Goal: Transaction & Acquisition: Purchase product/service

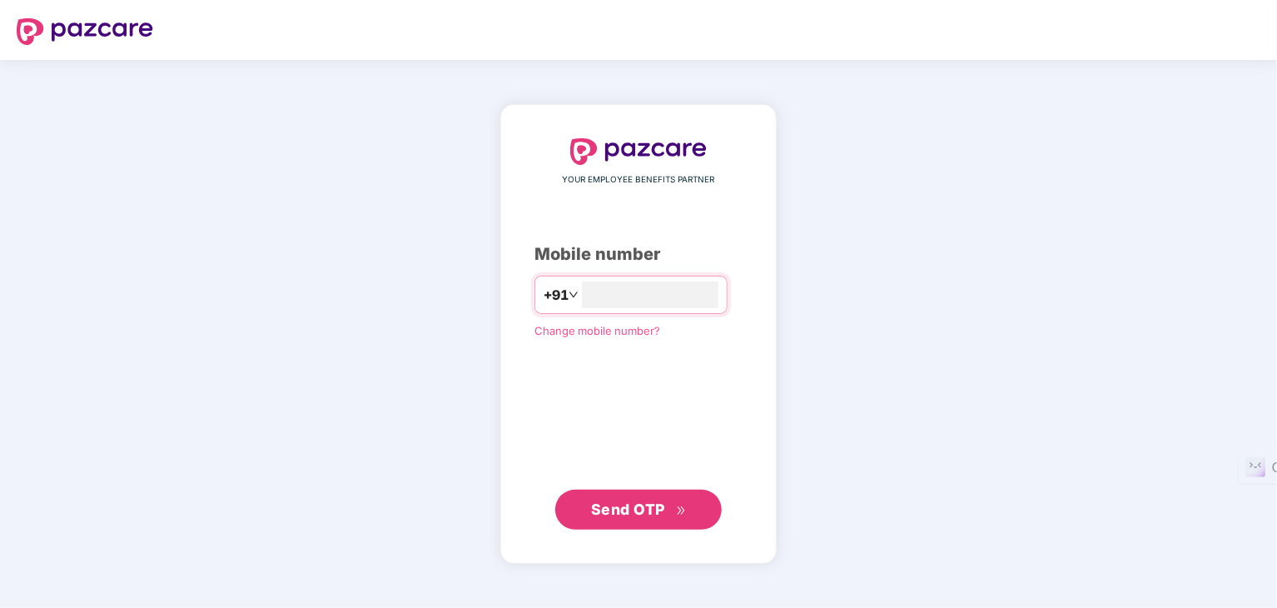
type input "**********"
click at [594, 518] on span "Send OTP" at bounding box center [639, 508] width 96 height 23
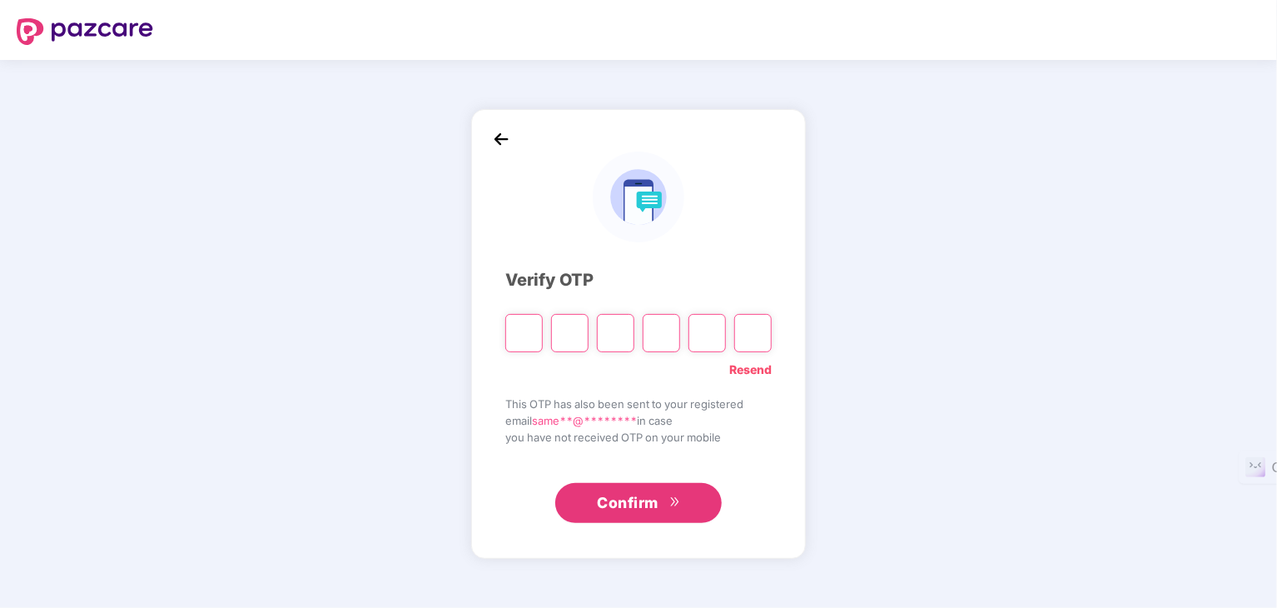
type input "*"
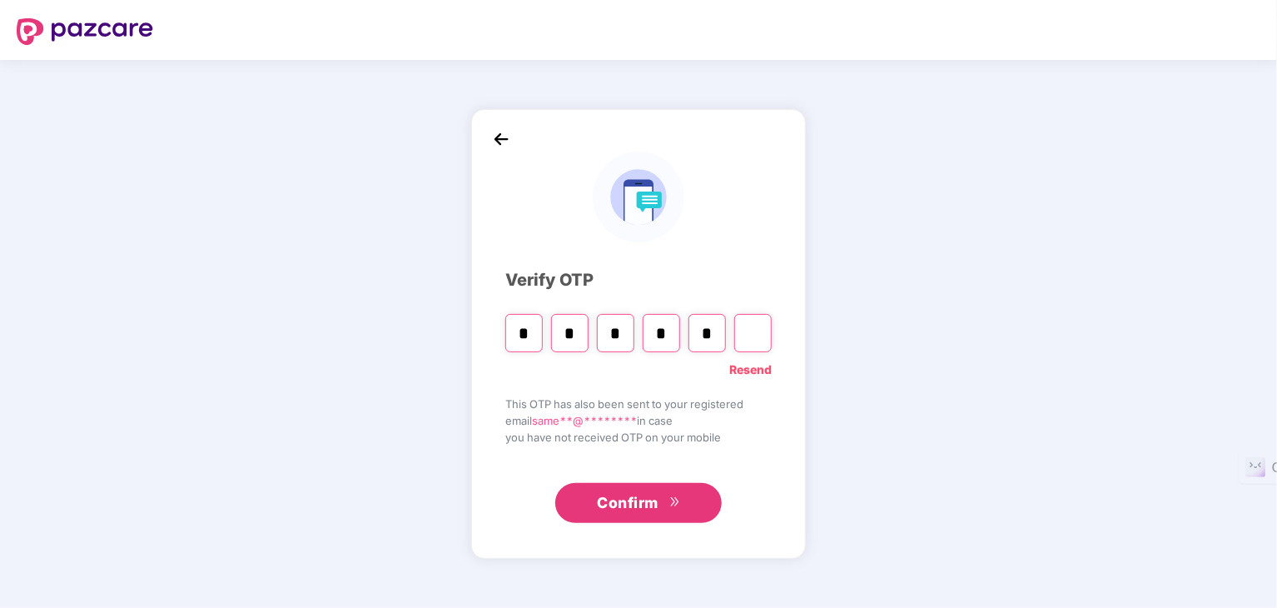
type input "*"
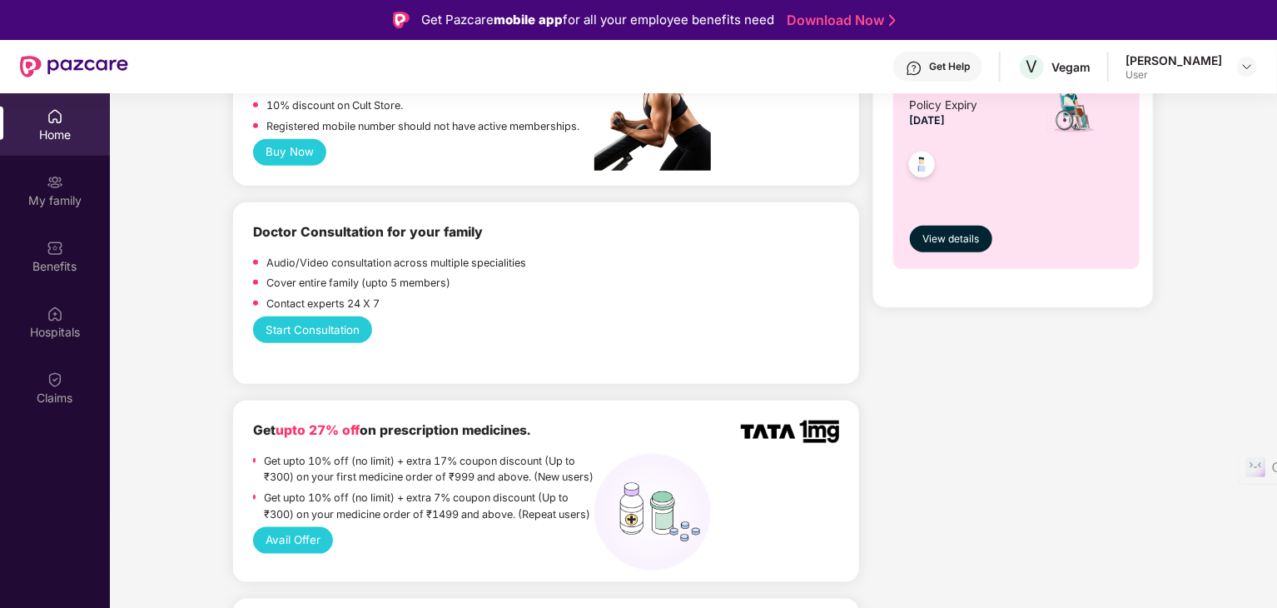
scroll to position [779, 0]
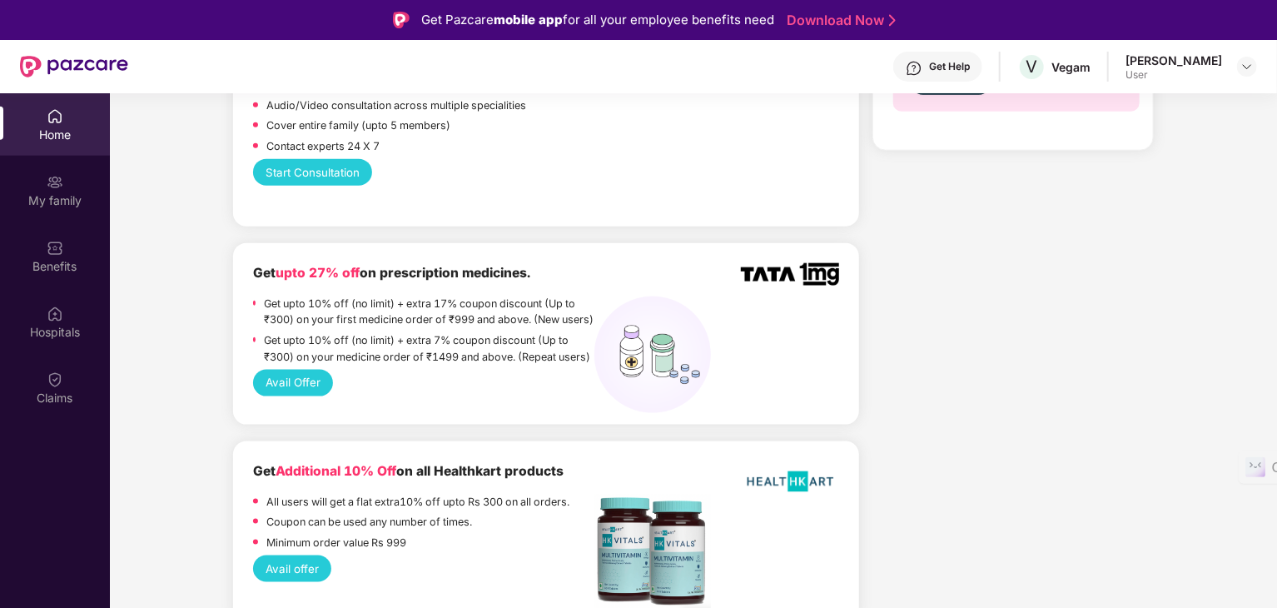
scroll to position [937, 0]
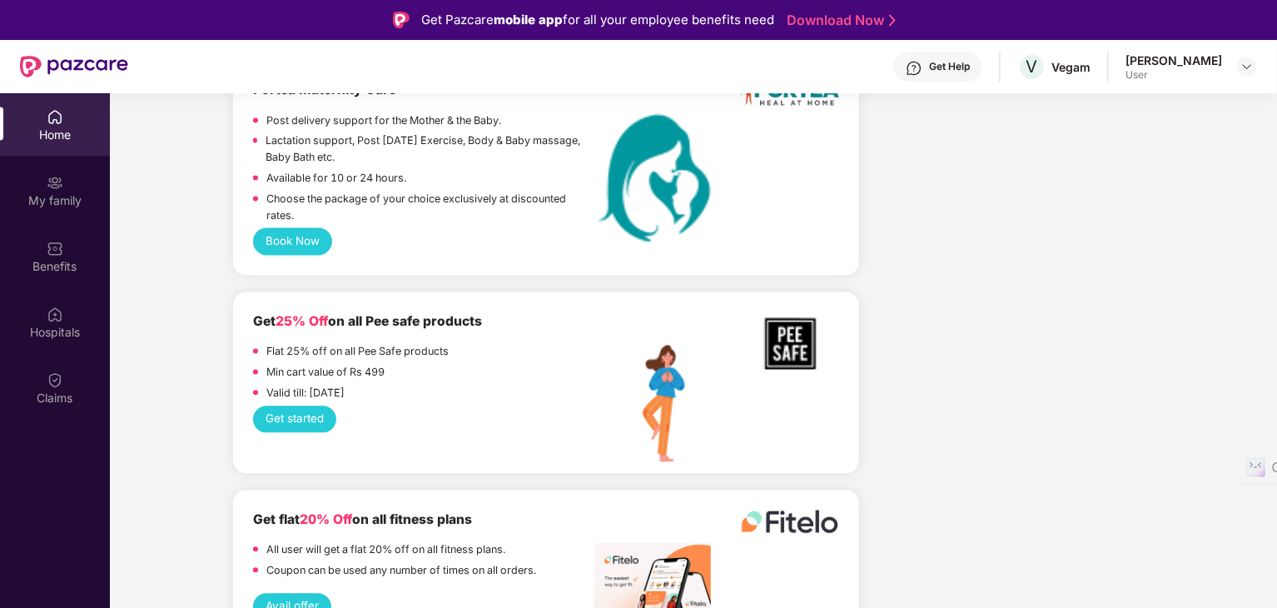
scroll to position [1520, 0]
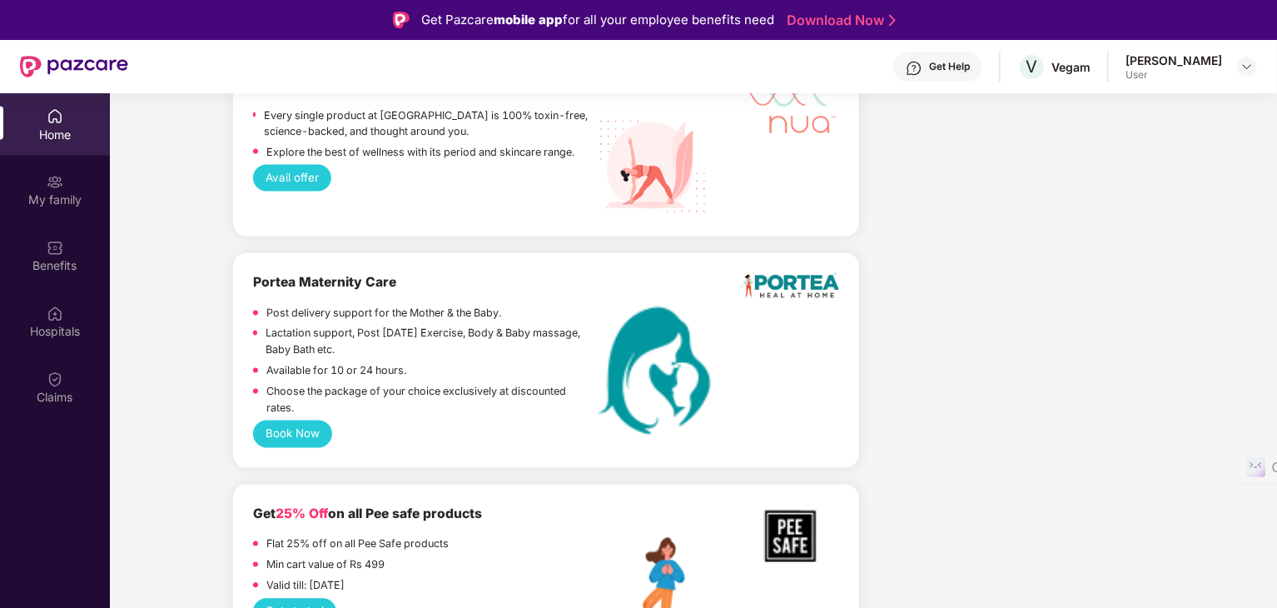
drag, startPoint x: 1263, startPoint y: 176, endPoint x: 1075, endPoint y: 226, distance: 194.8
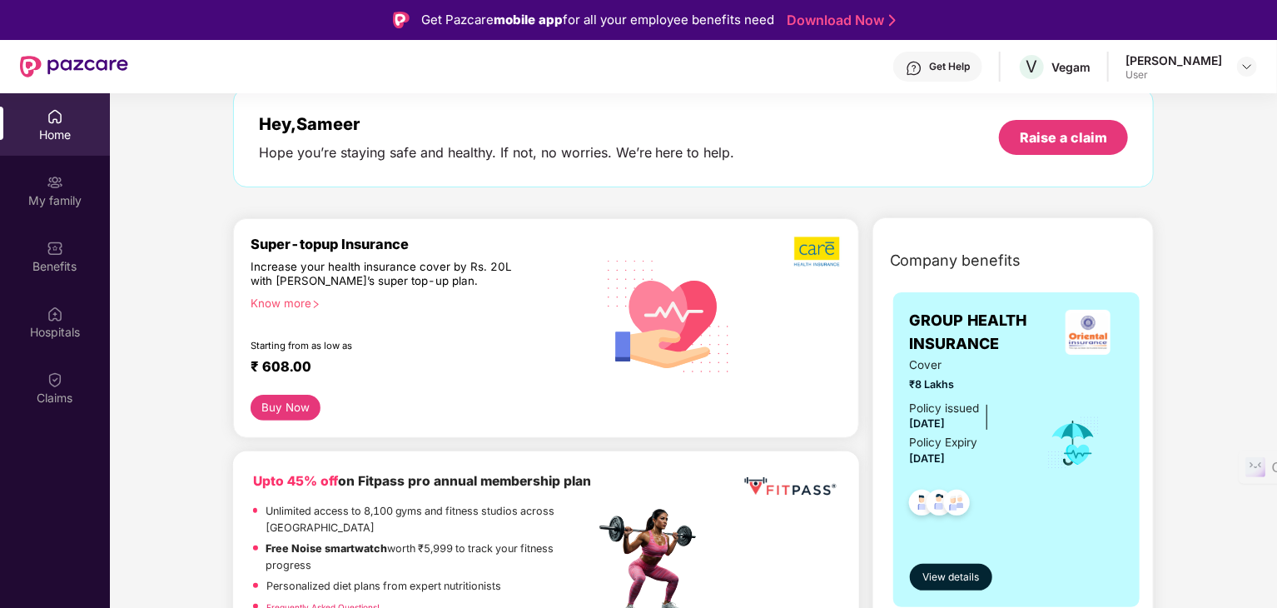
scroll to position [0, 0]
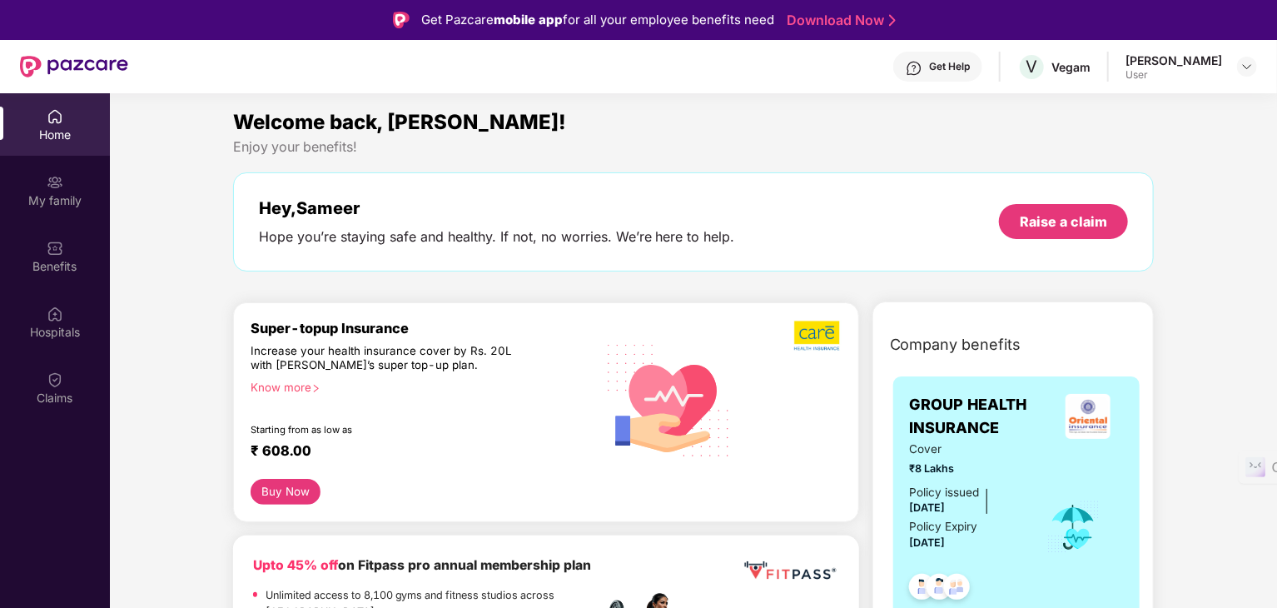
click at [287, 494] on button "Buy Now" at bounding box center [285, 492] width 71 height 26
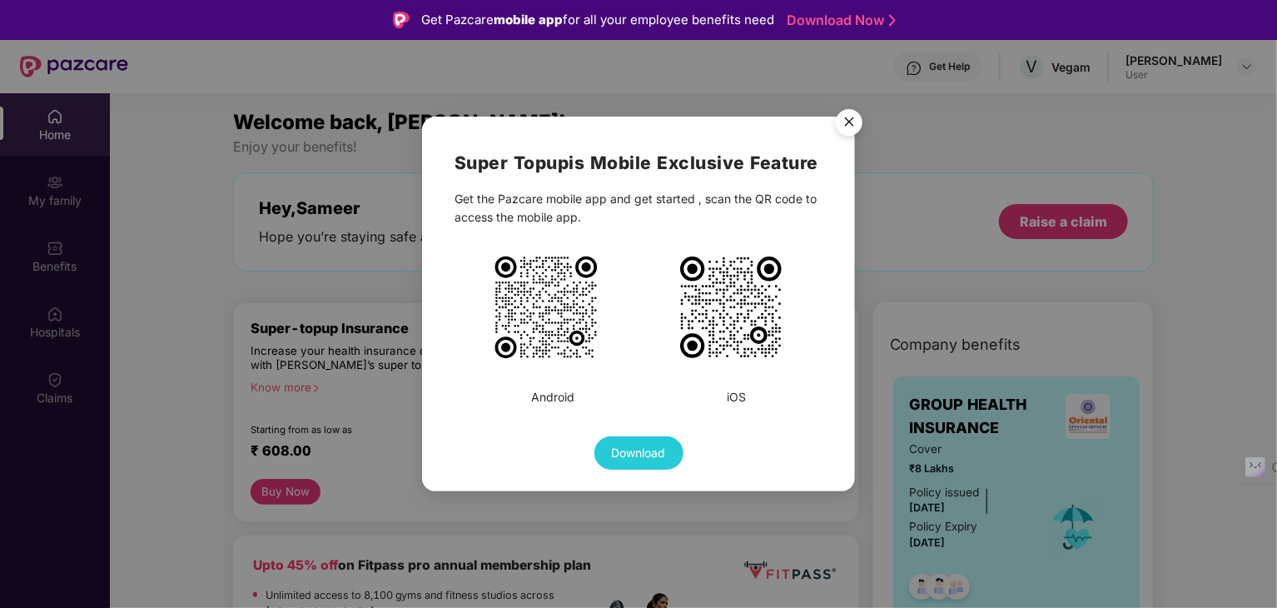
click at [849, 122] on img "Close" at bounding box center [849, 125] width 47 height 47
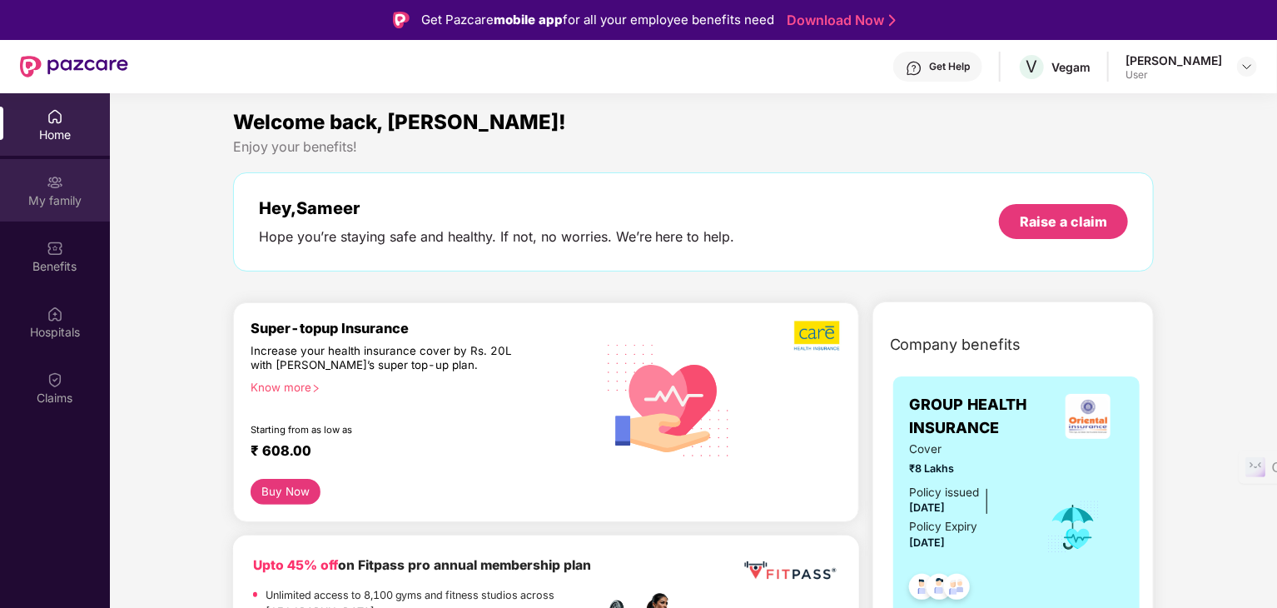
click at [57, 188] on img at bounding box center [55, 182] width 17 height 17
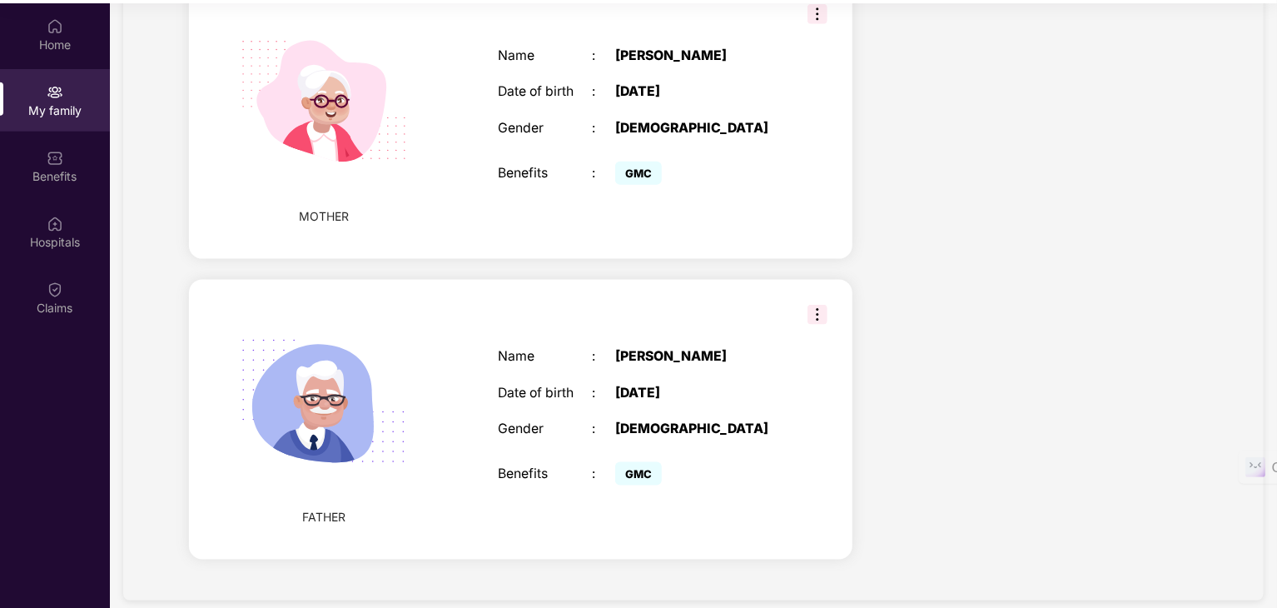
scroll to position [93, 0]
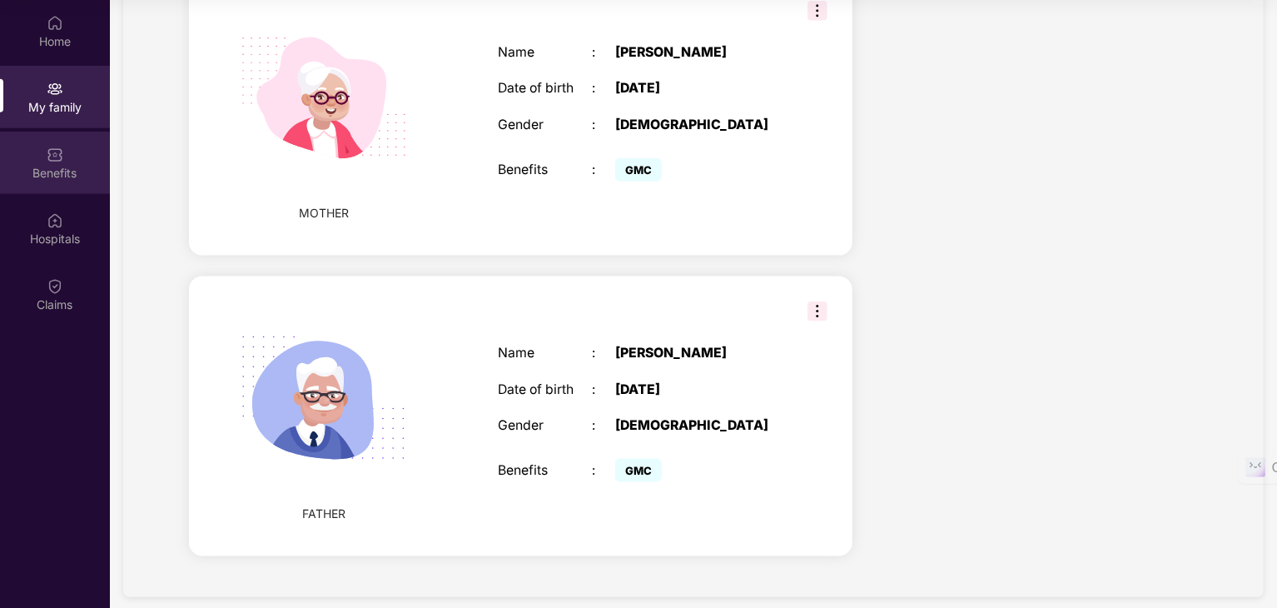
click at [69, 154] on div "Benefits" at bounding box center [55, 162] width 110 height 62
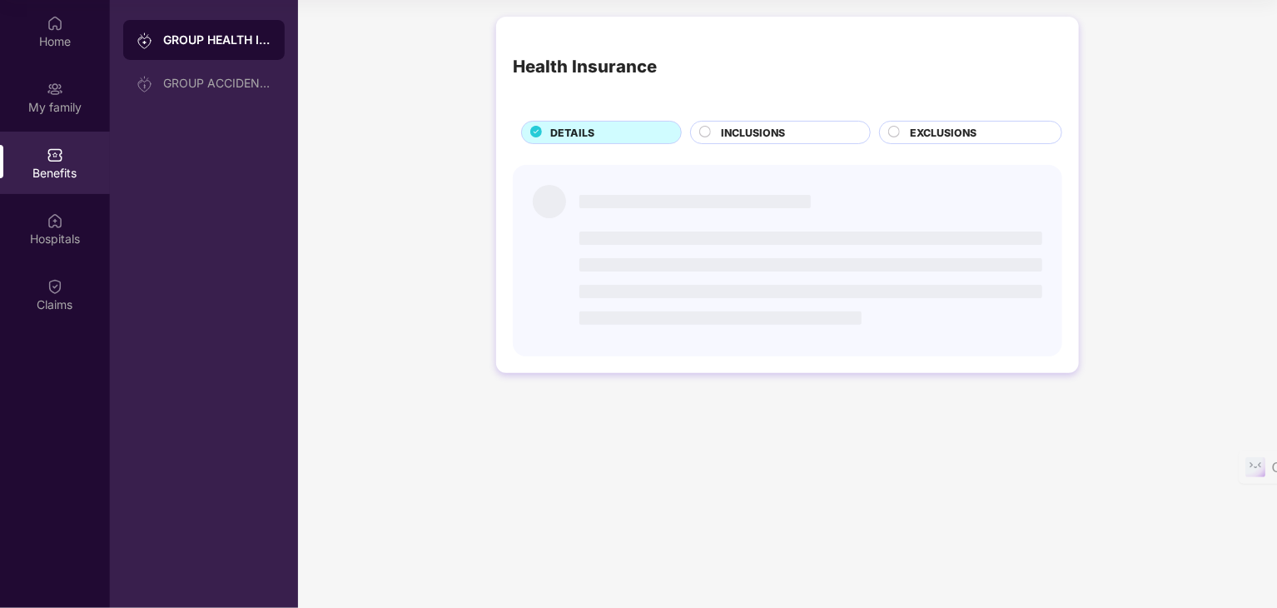
scroll to position [0, 0]
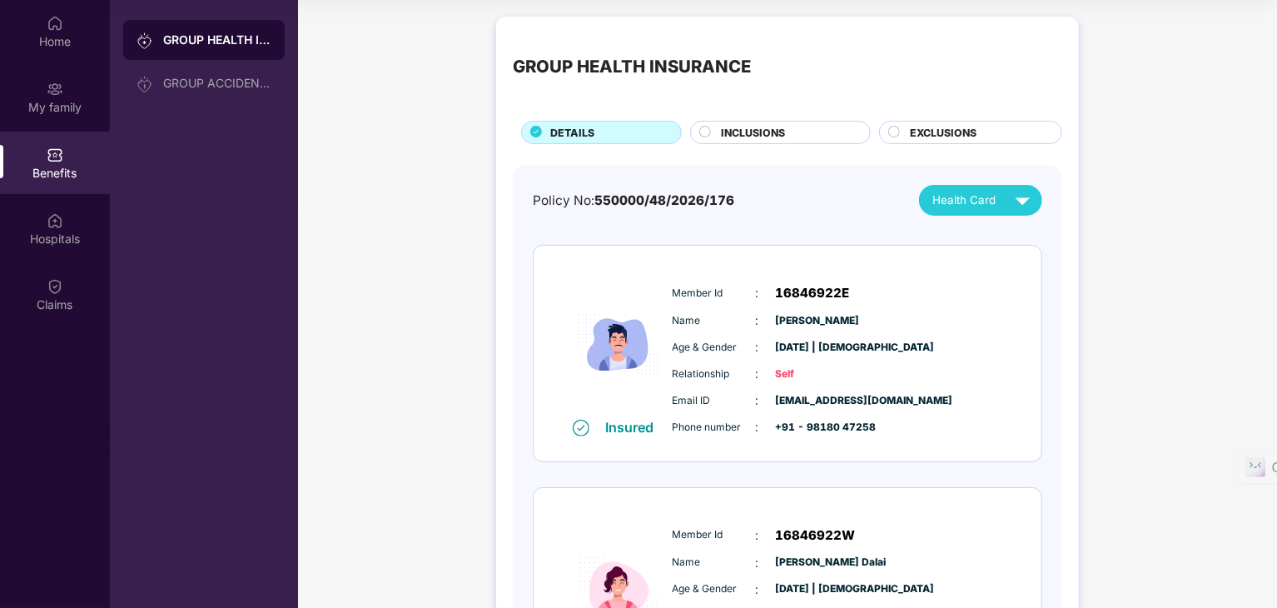
click at [766, 126] on span "INCLUSIONS" at bounding box center [753, 133] width 64 height 16
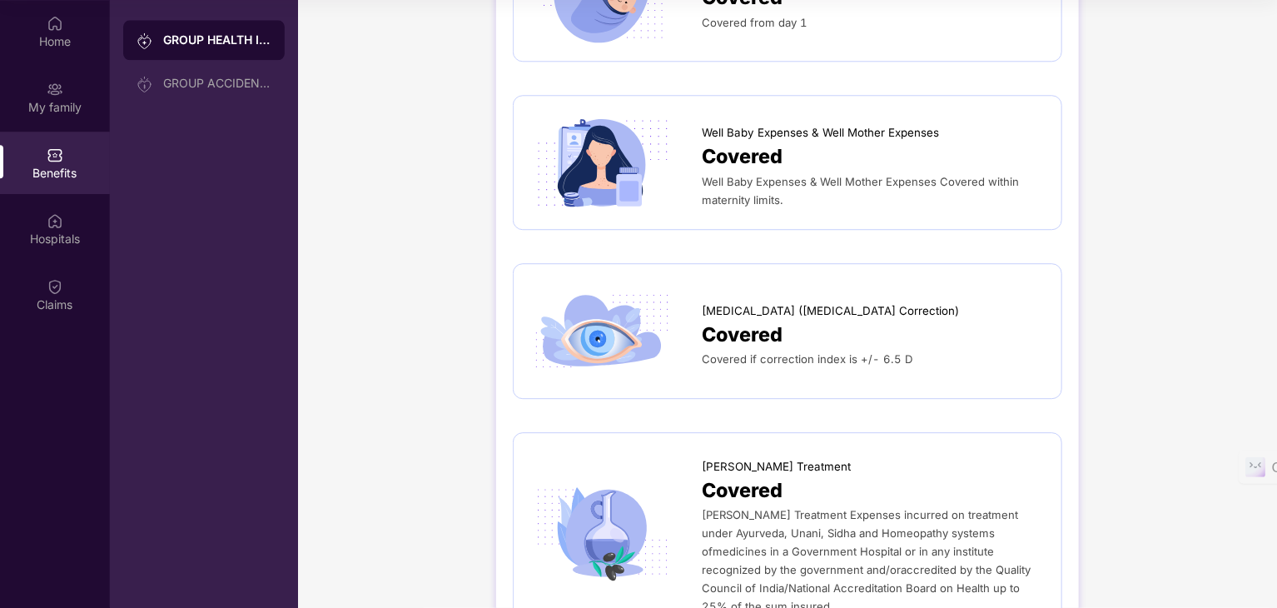
scroll to position [1944, 0]
